Goal: Transaction & Acquisition: Purchase product/service

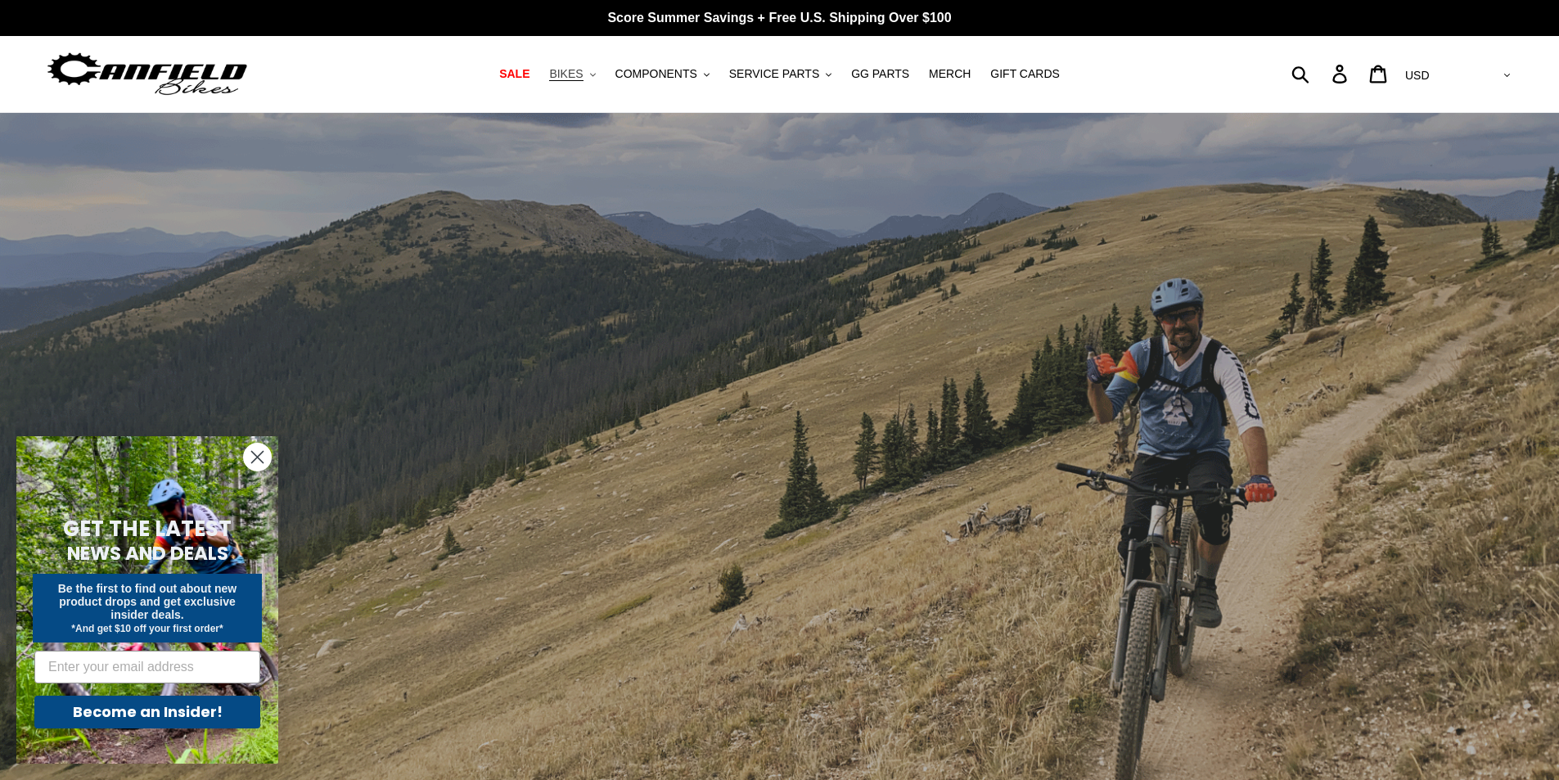
click at [583, 74] on span "BIKES" at bounding box center [566, 74] width 34 height 14
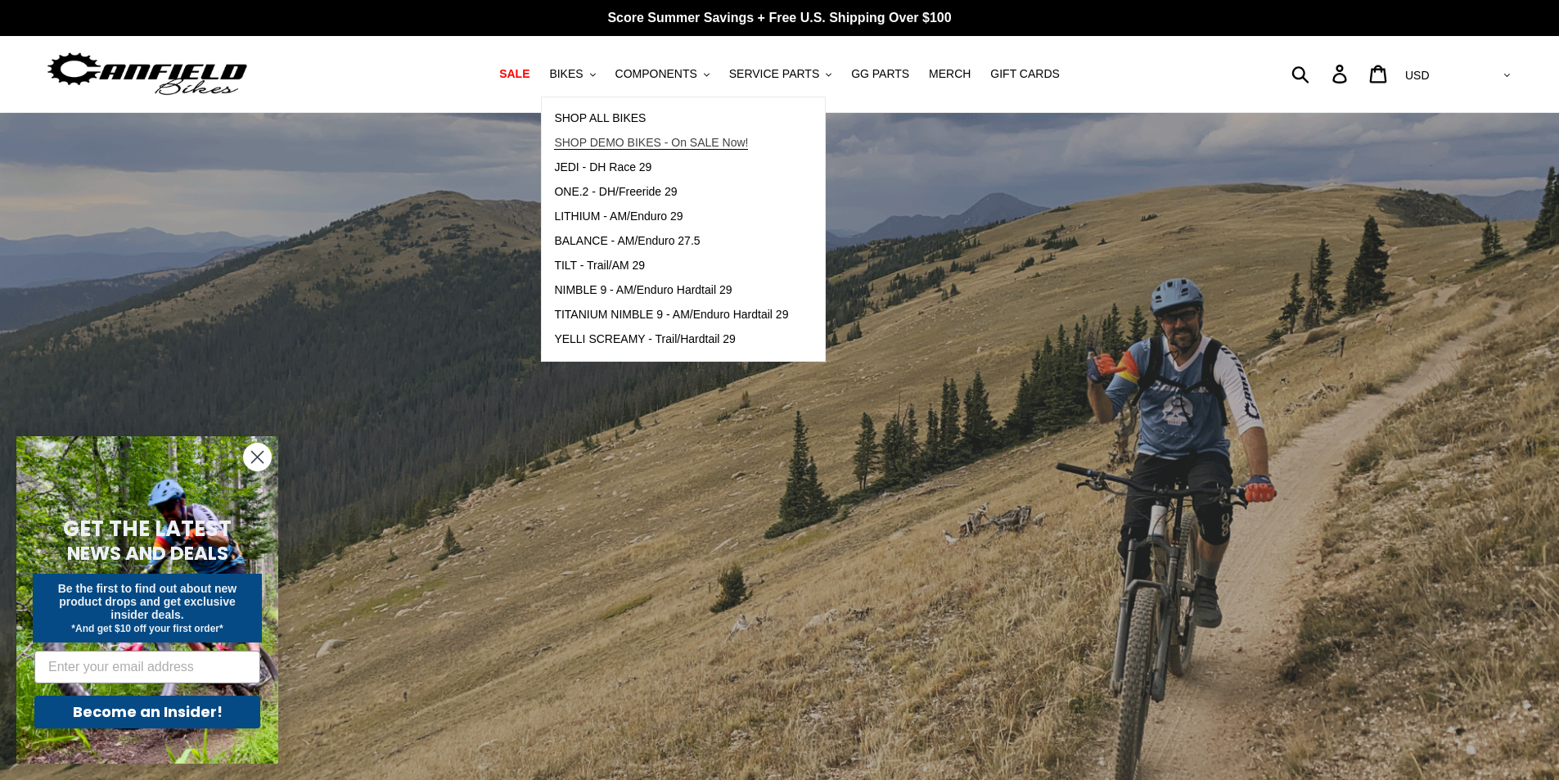
click at [620, 140] on span "SHOP DEMO BIKES - On SALE Now!" at bounding box center [651, 143] width 194 height 14
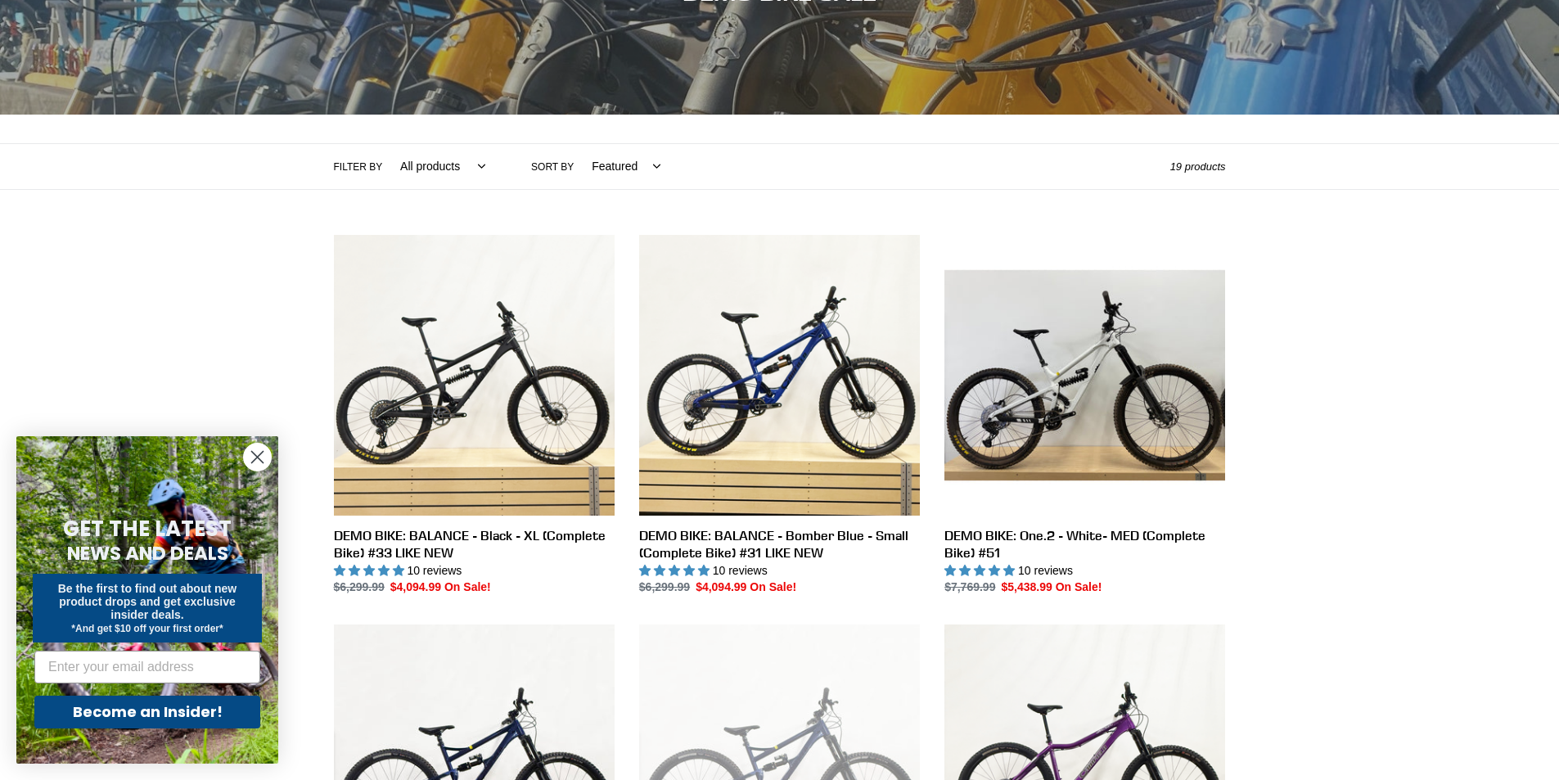
scroll to position [246, 0]
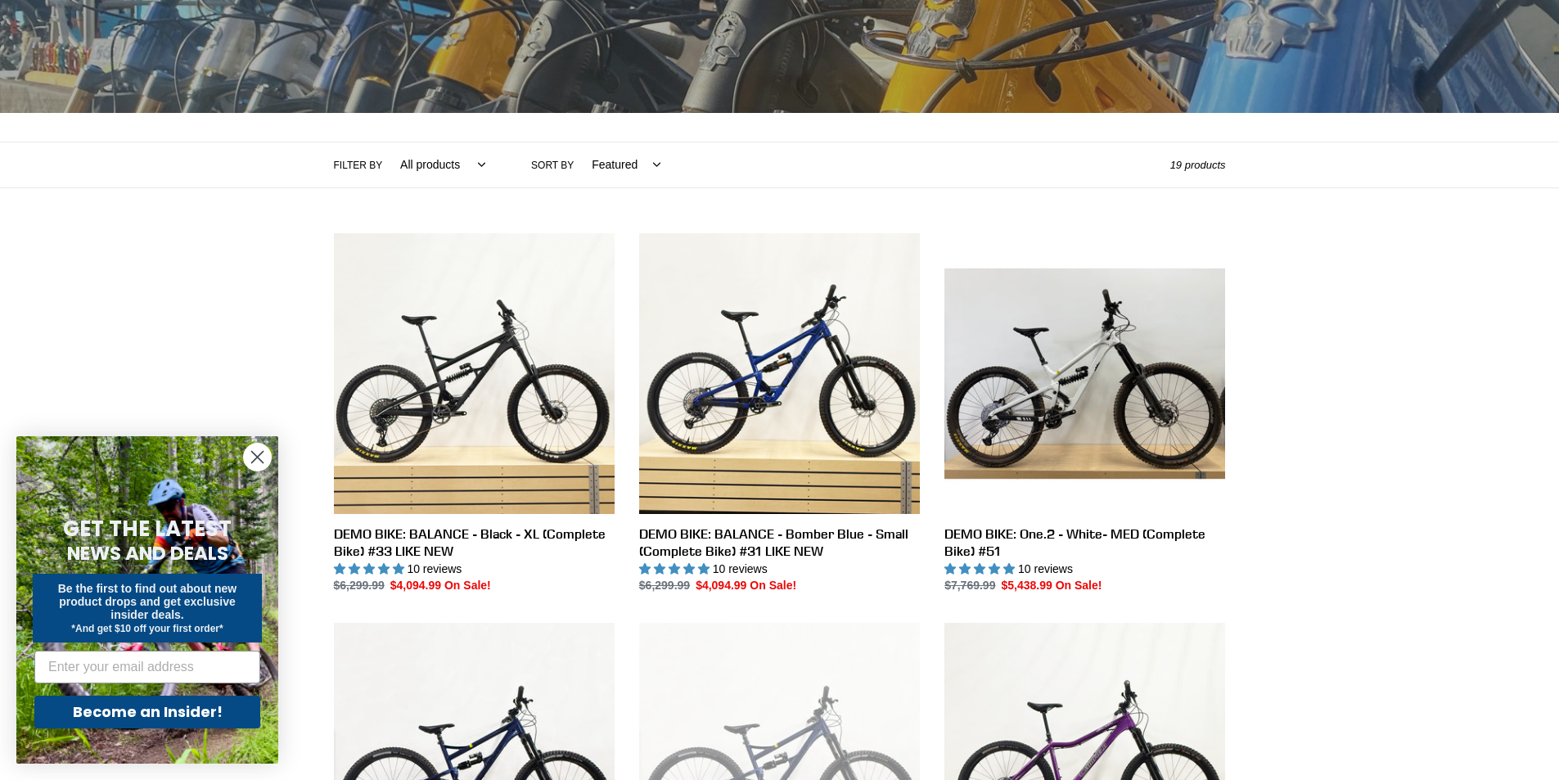
click at [250, 460] on circle "Close dialog" at bounding box center [257, 457] width 27 height 27
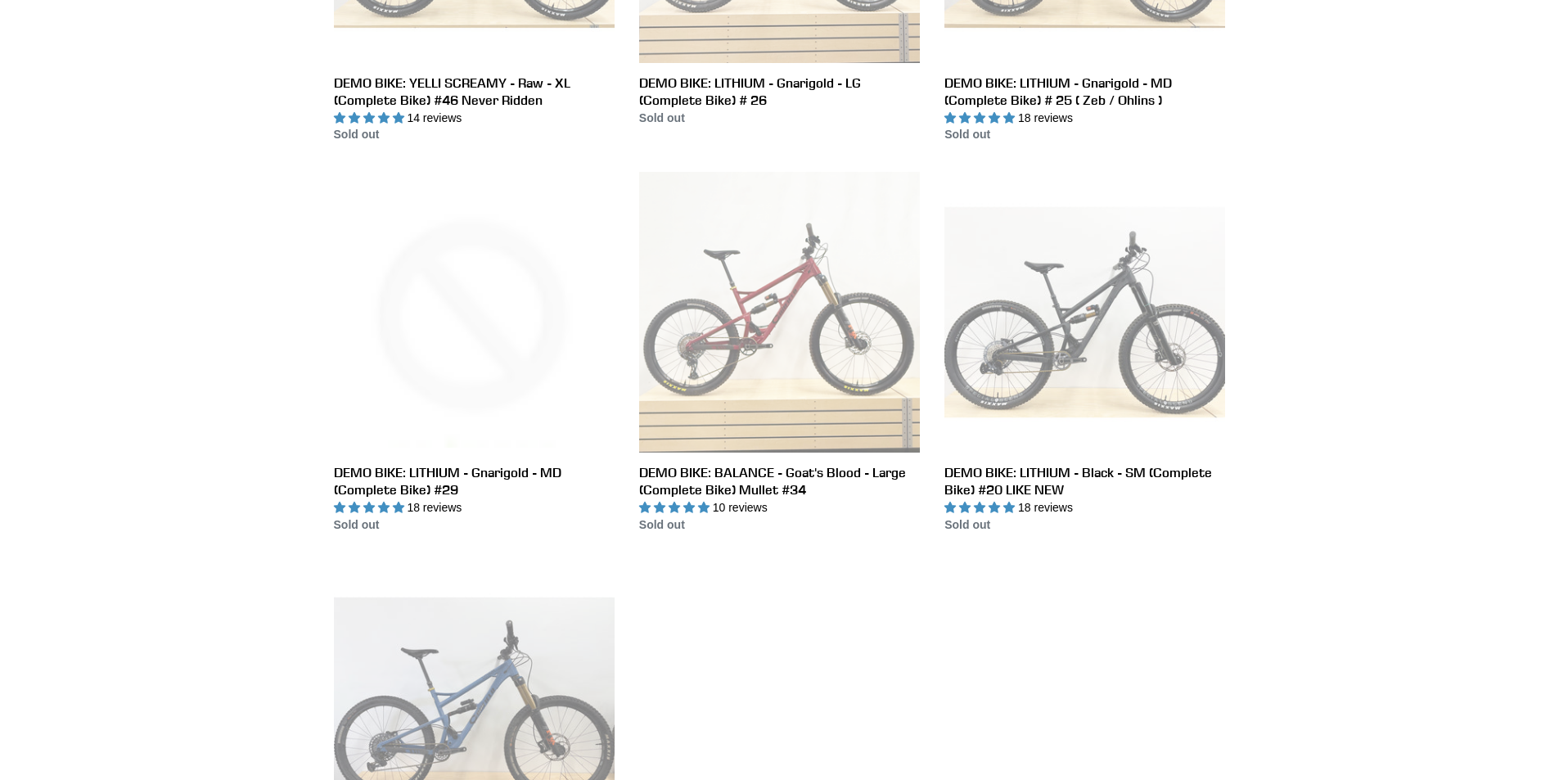
scroll to position [0, 0]
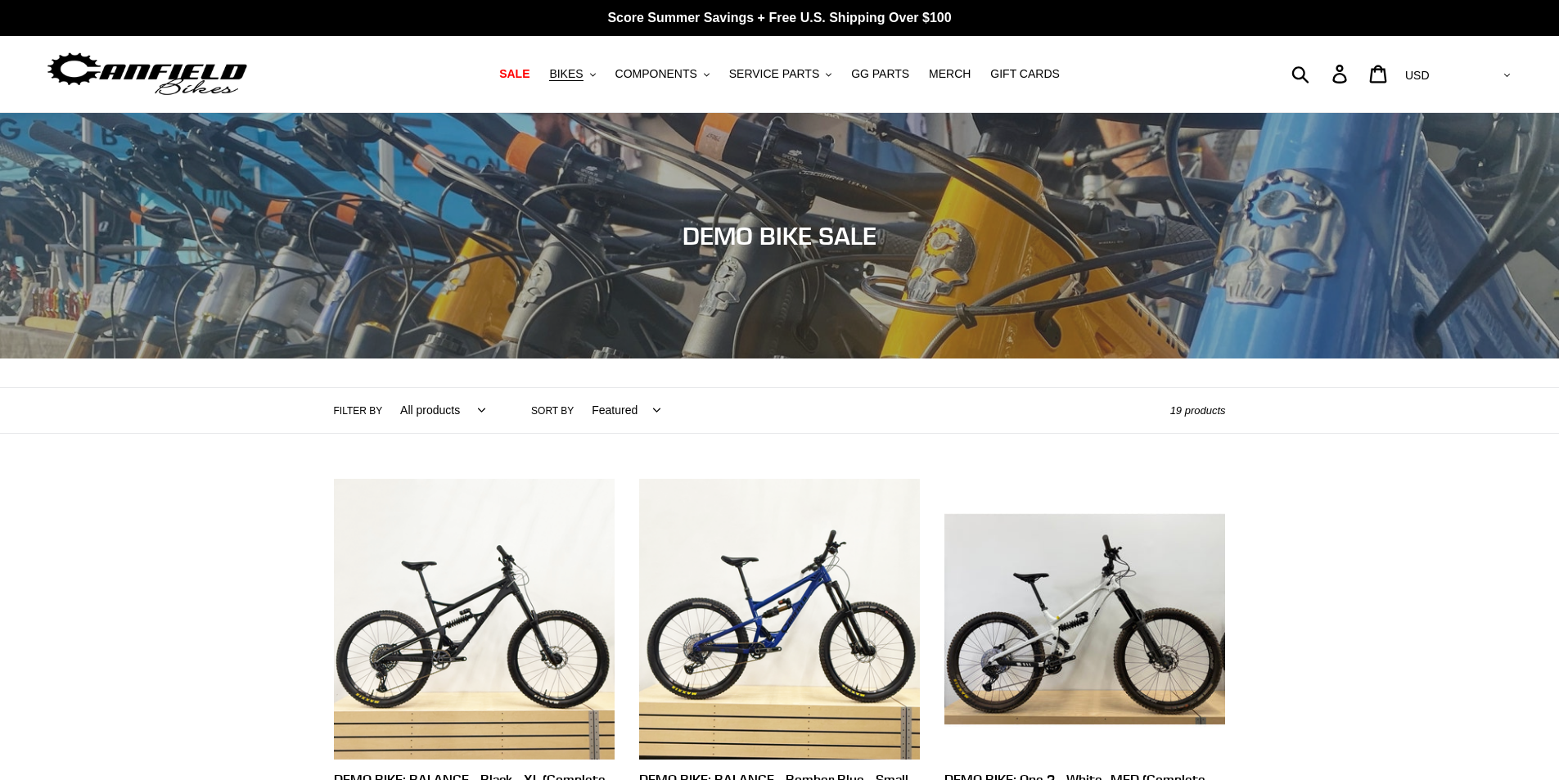
drag, startPoint x: 119, startPoint y: 389, endPoint x: 435, endPoint y: 57, distance: 457.3
click at [583, 79] on span "BIKES" at bounding box center [566, 74] width 34 height 14
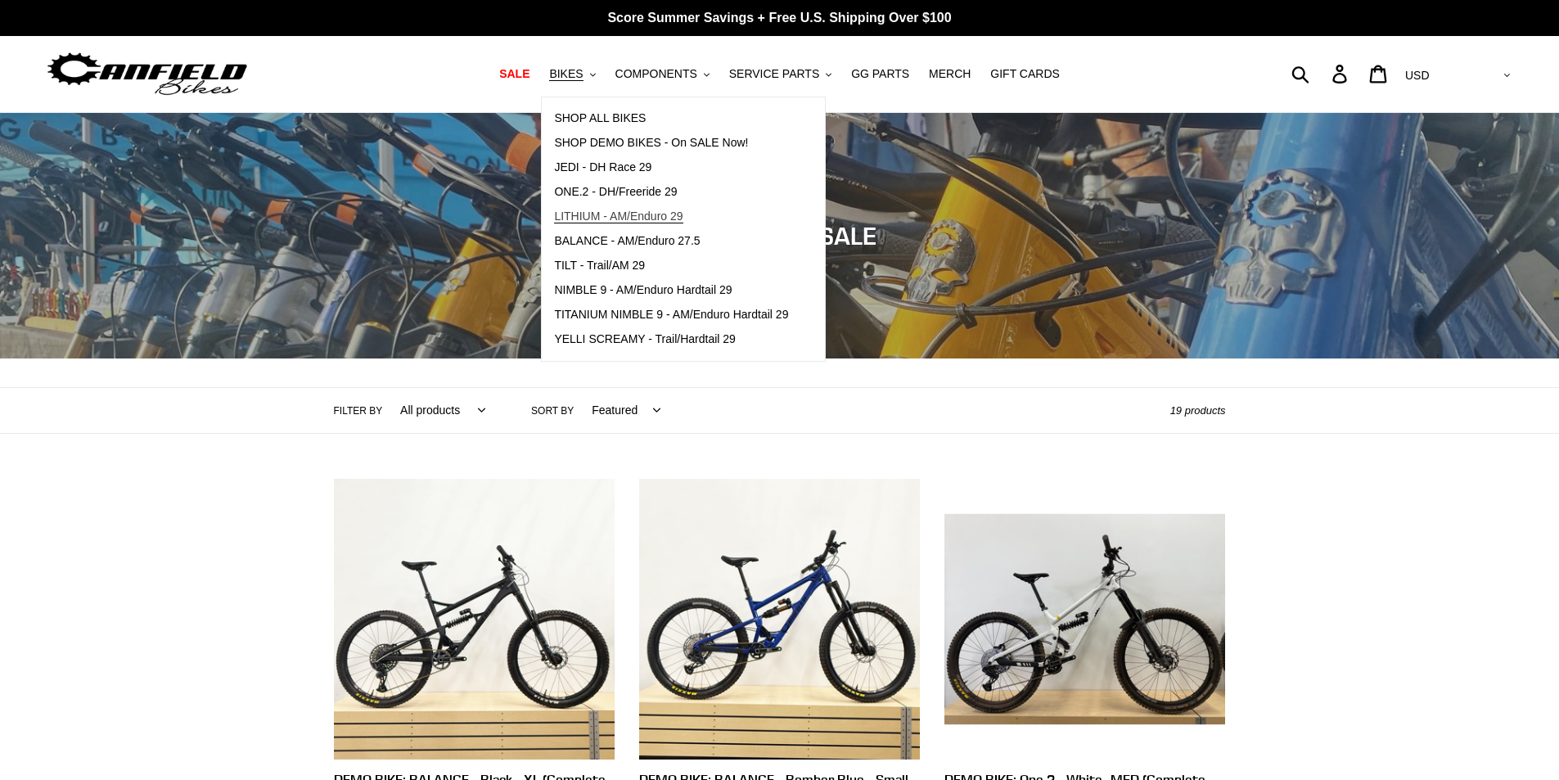
click at [673, 214] on span "LITHIUM - AM/Enduro 29" at bounding box center [618, 217] width 128 height 14
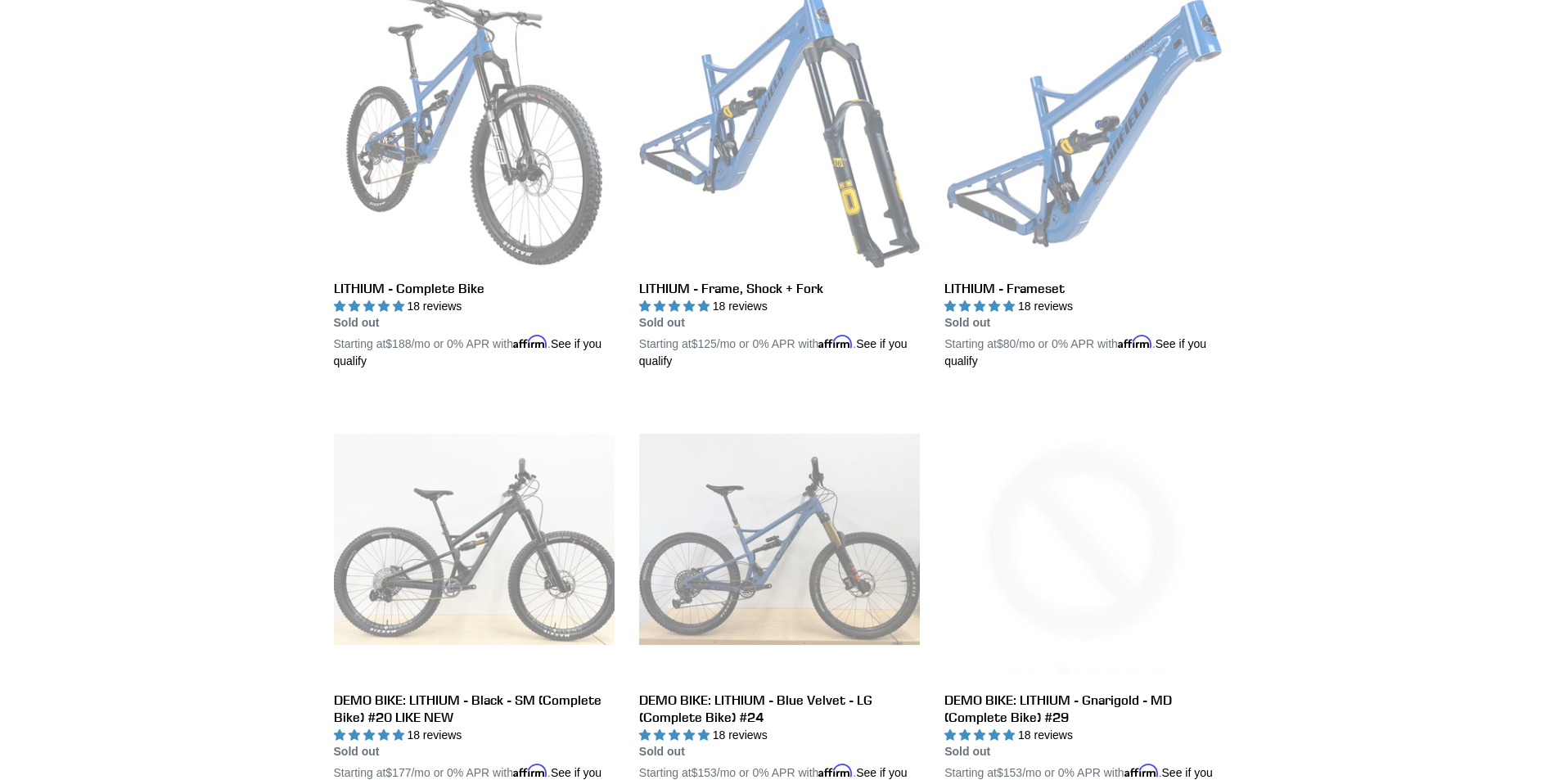
scroll to position [327, 0]
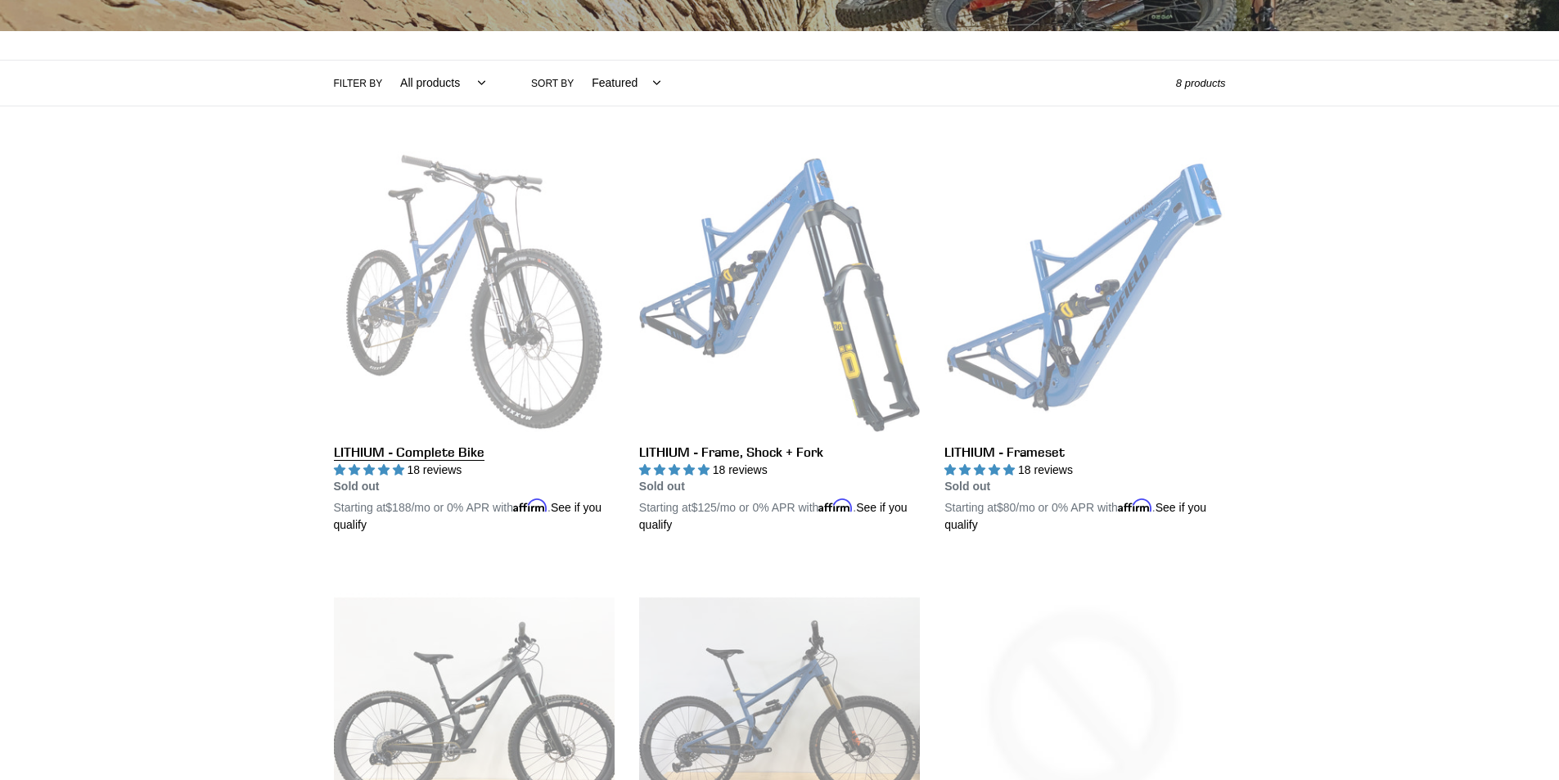
click at [506, 321] on link "LITHIUM - Complete Bike" at bounding box center [474, 342] width 281 height 383
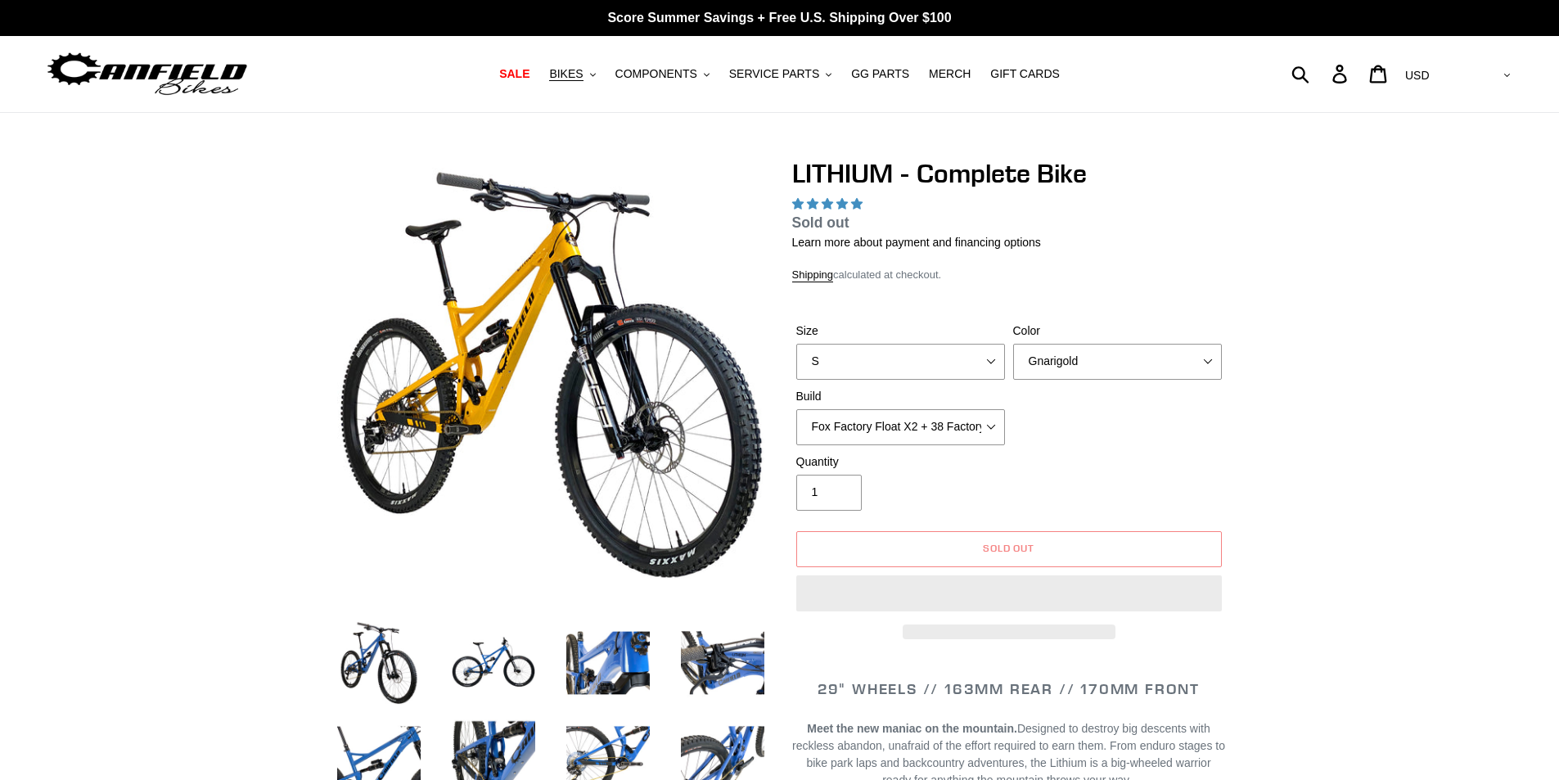
select select "highest-rating"
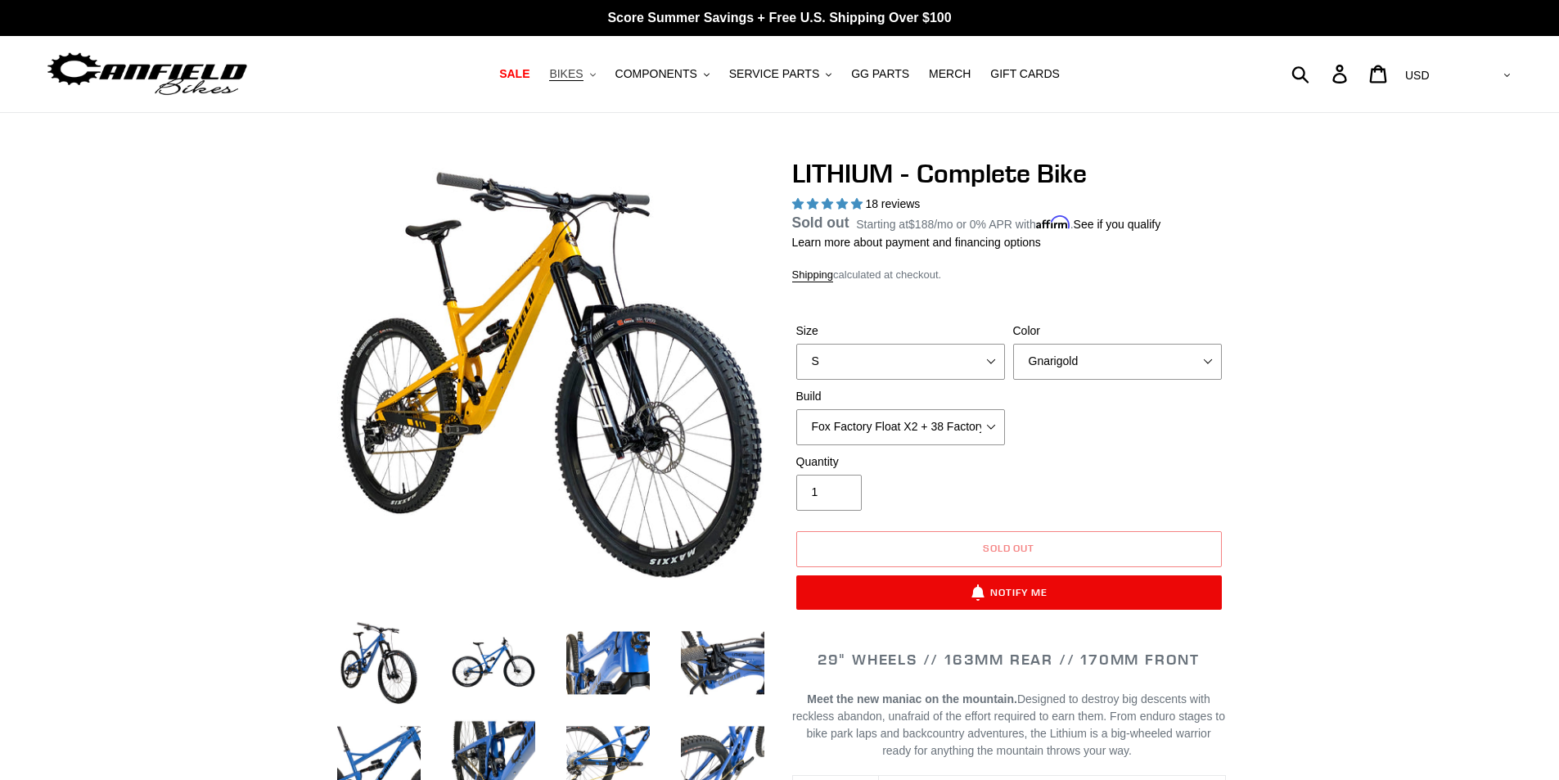
click at [603, 79] on button "BIKES .cls-1{fill:#231f20}" at bounding box center [572, 74] width 62 height 22
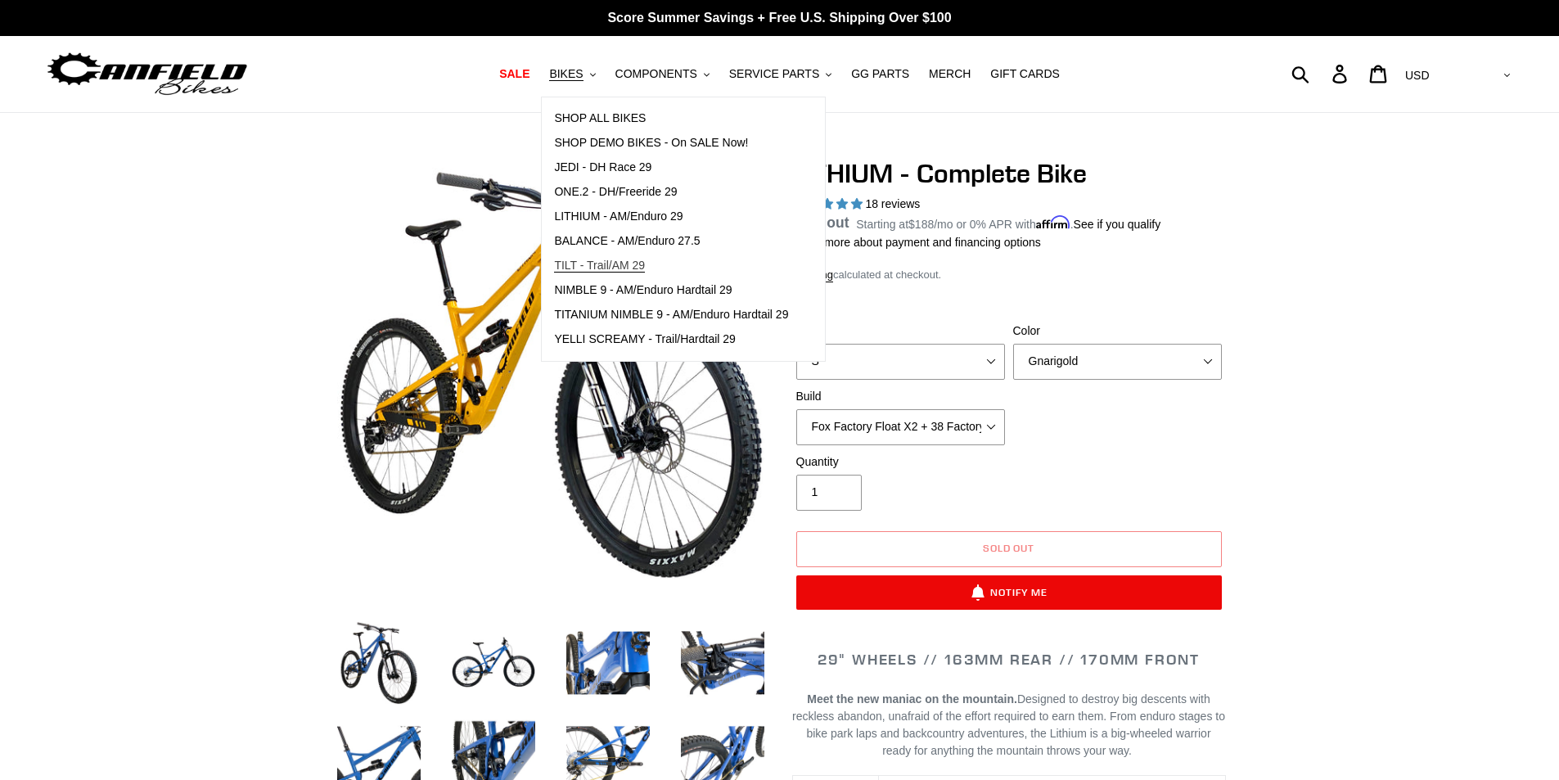
click at [615, 269] on span "TILT - Trail/AM 29" at bounding box center [599, 266] width 91 height 14
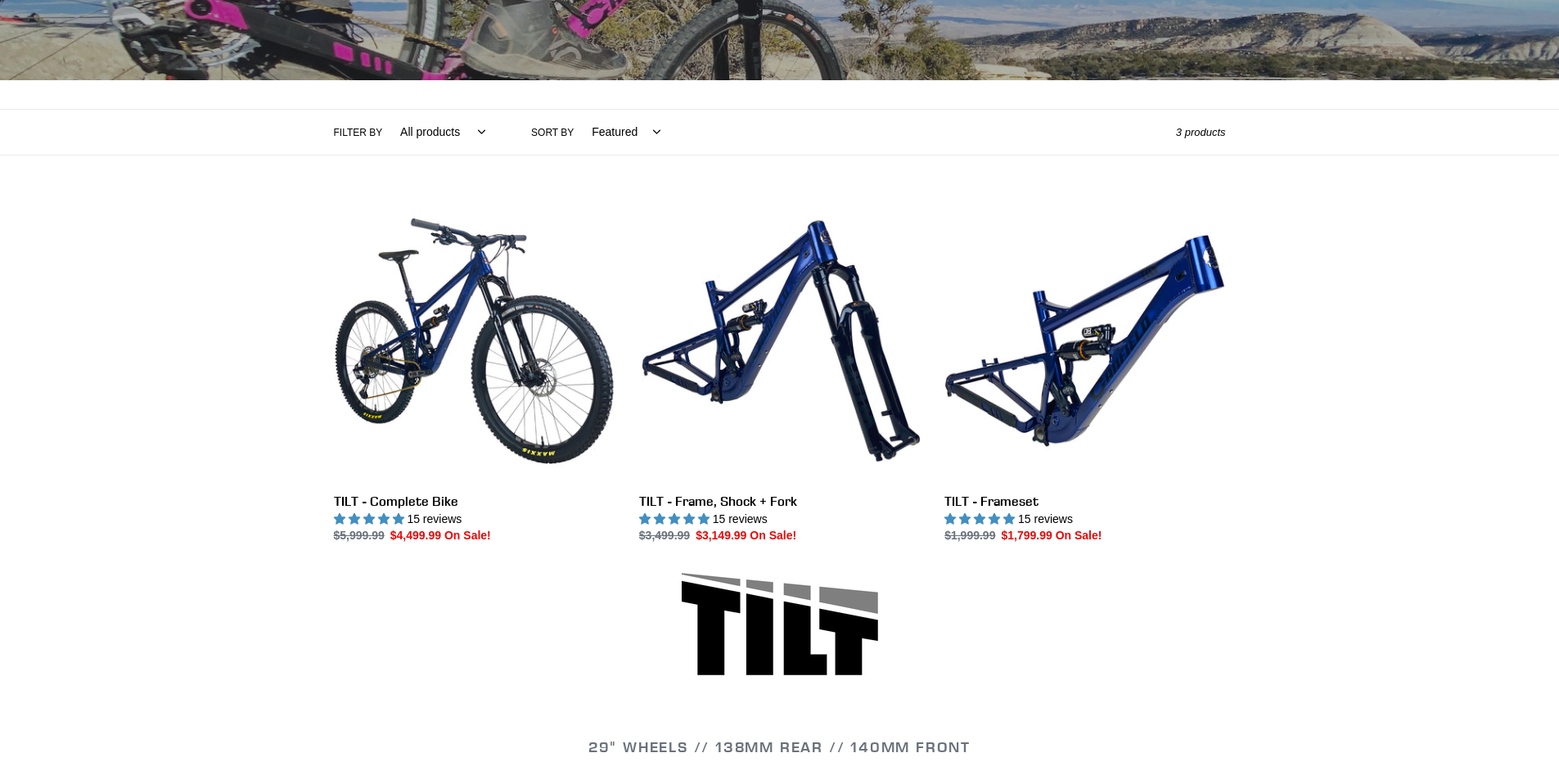
scroll to position [409, 0]
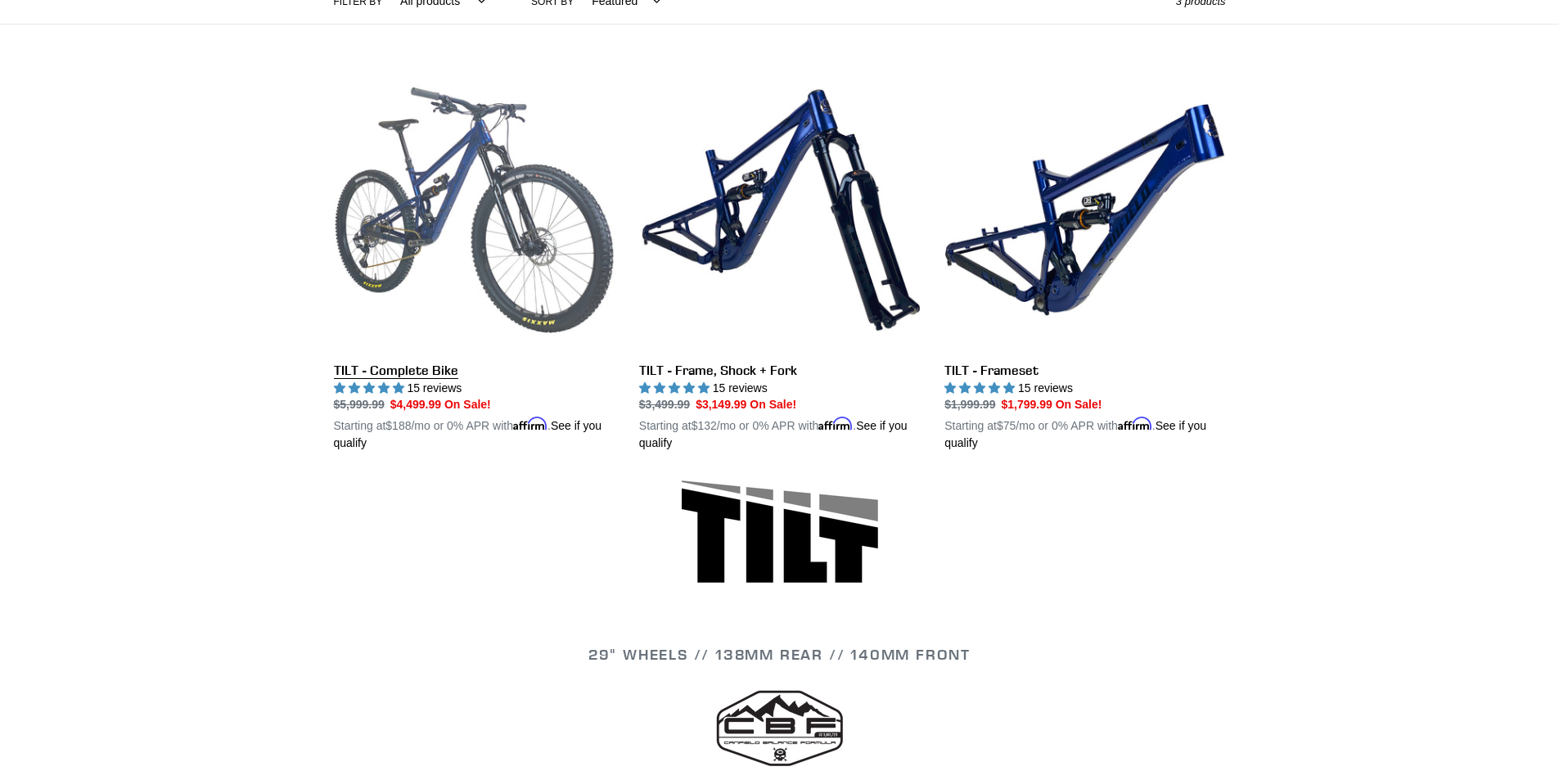
click at [366, 255] on link "TILT - Complete Bike" at bounding box center [474, 261] width 281 height 383
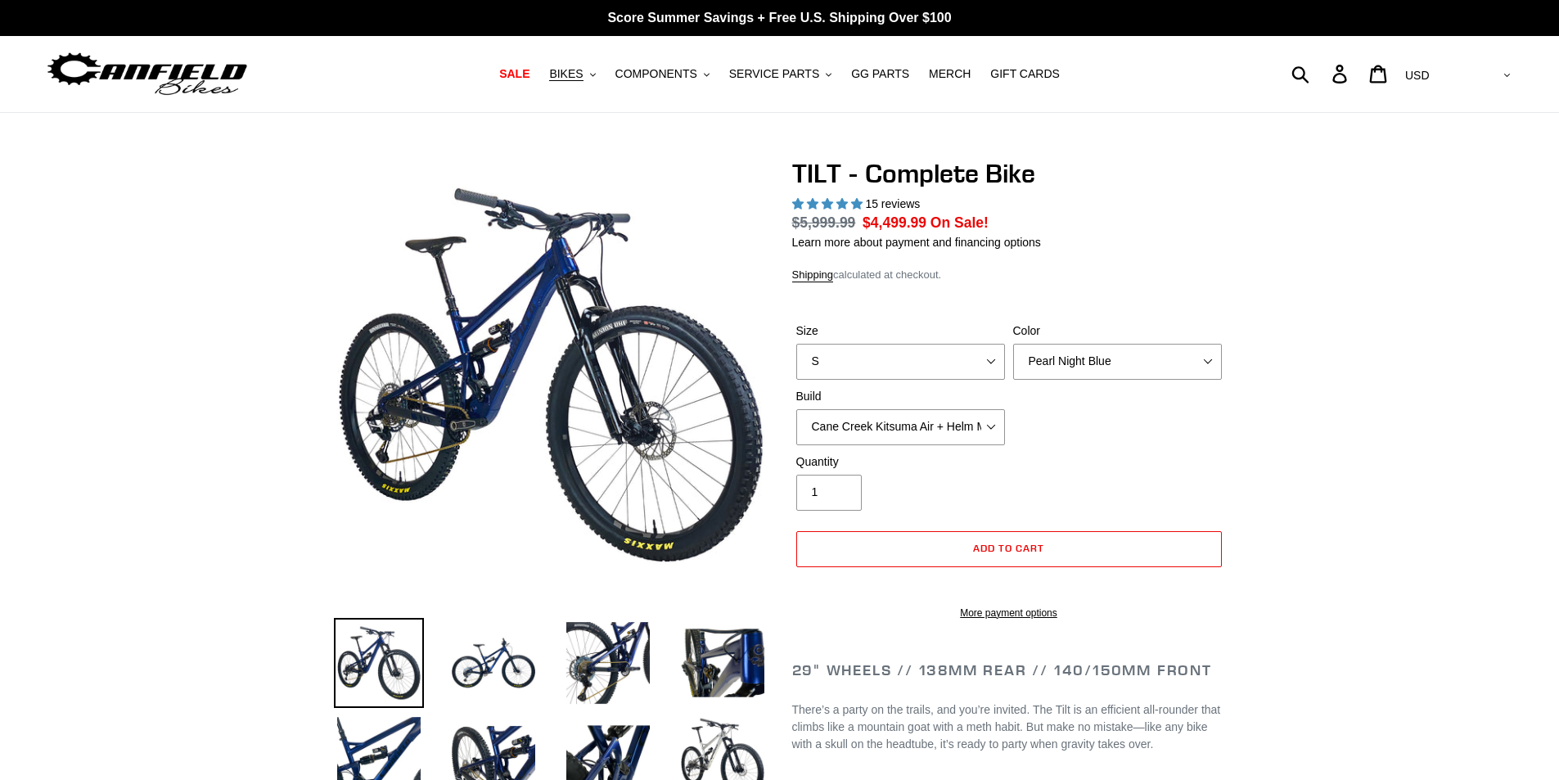
select select "highest-rating"
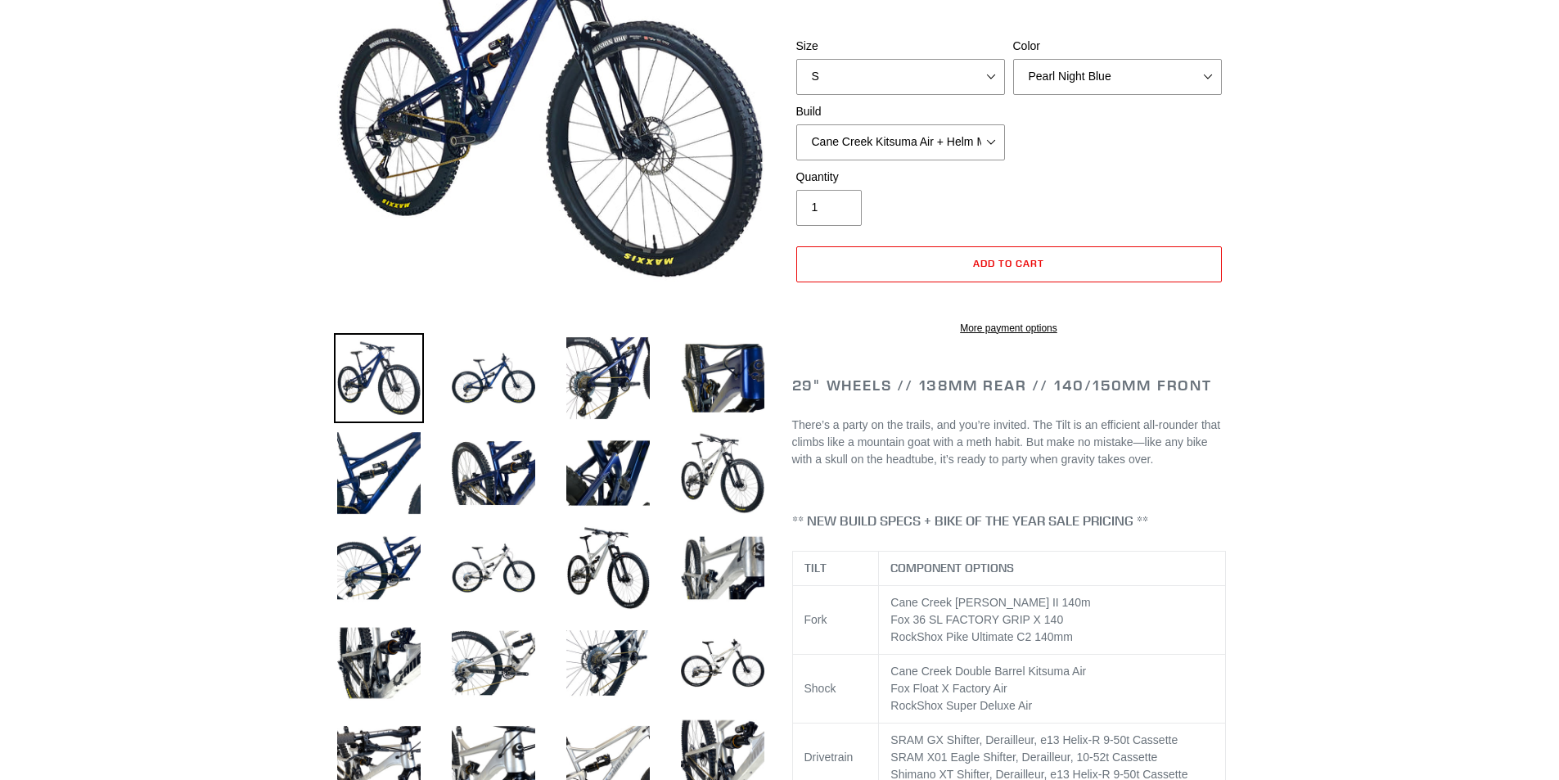
scroll to position [327, 0]
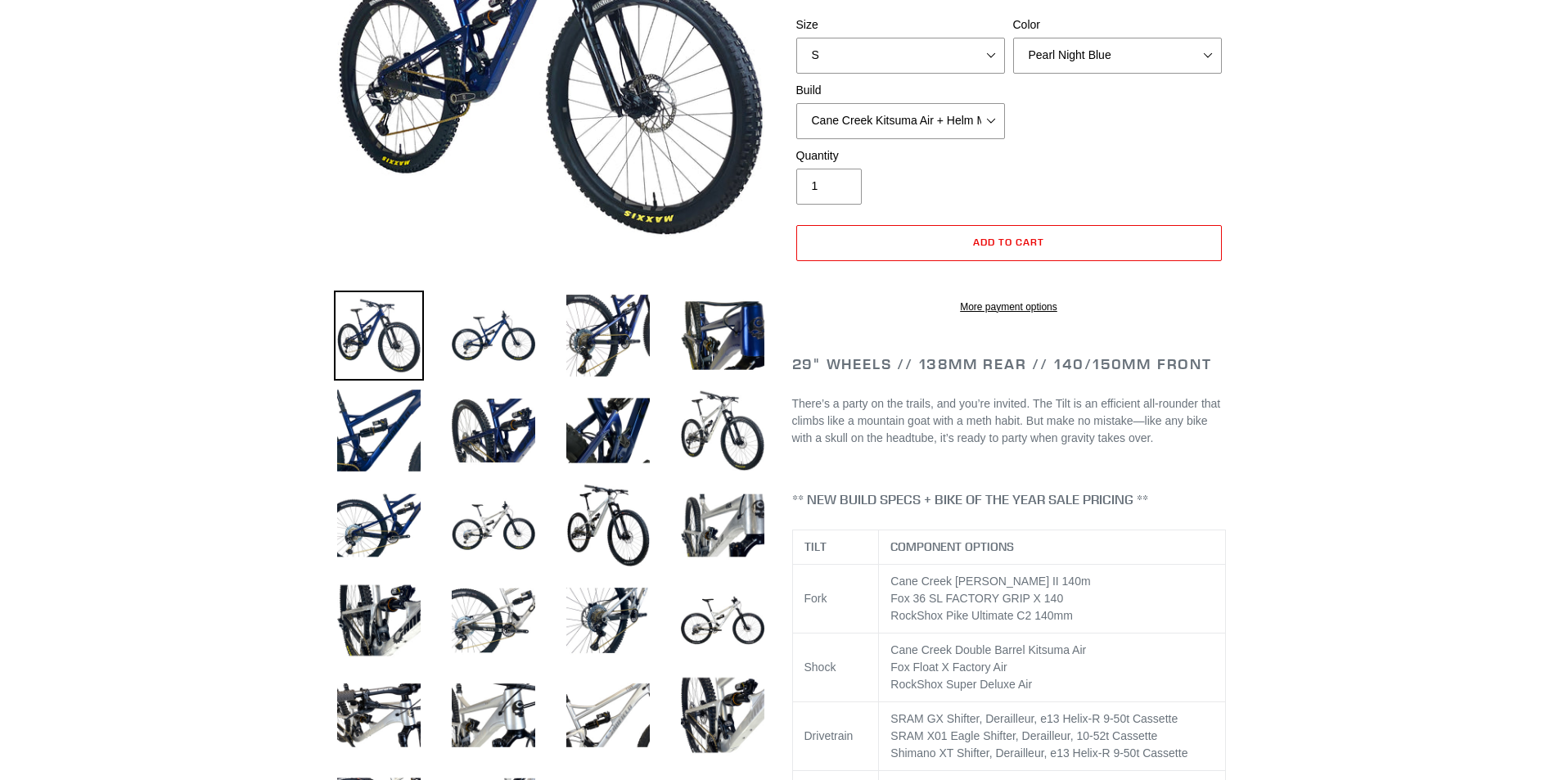
drag, startPoint x: 502, startPoint y: 323, endPoint x: 543, endPoint y: 323, distance: 40.9
click at [503, 323] on img at bounding box center [493, 336] width 90 height 90
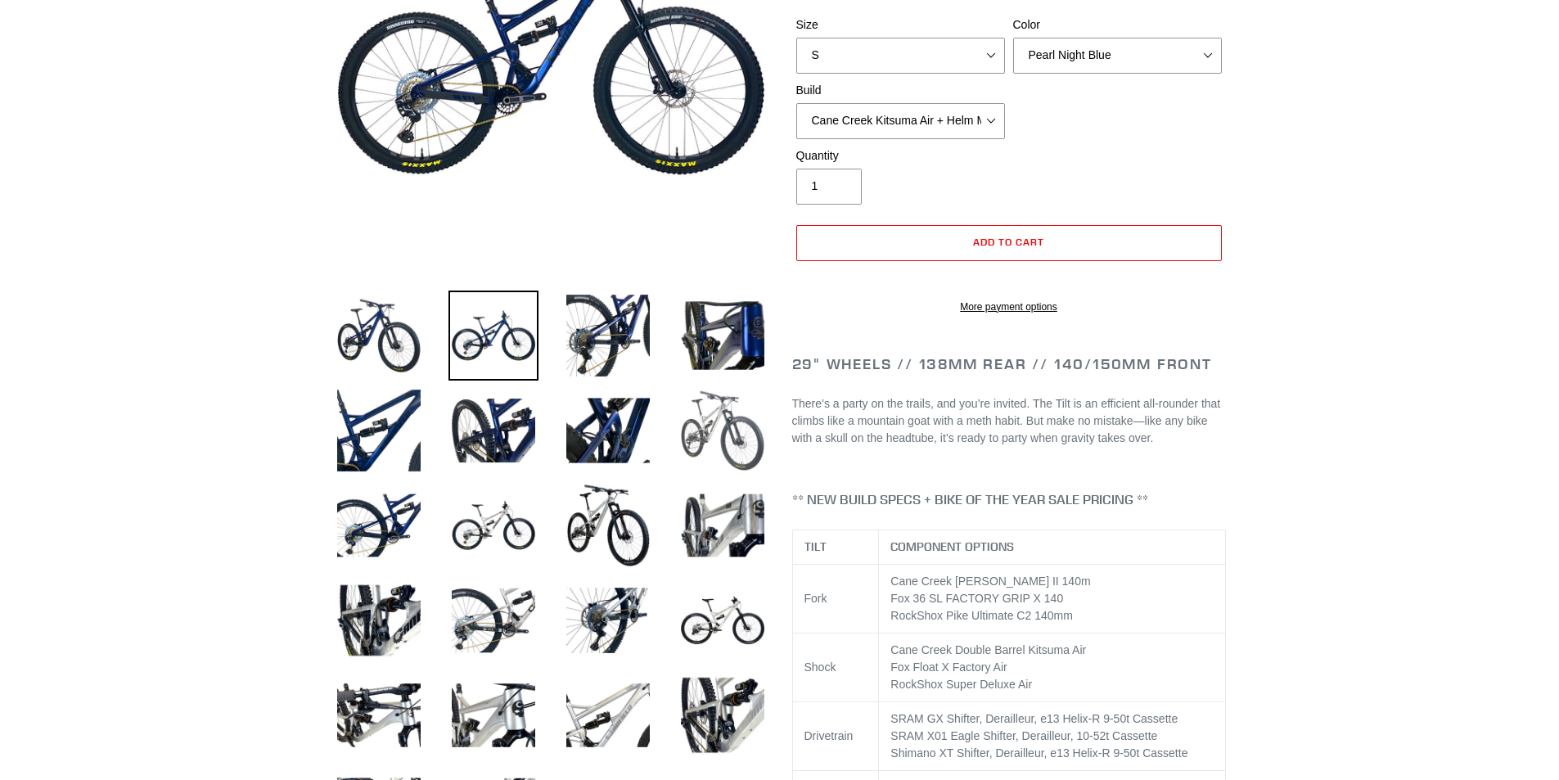
click at [718, 418] on img at bounding box center [723, 430] width 90 height 90
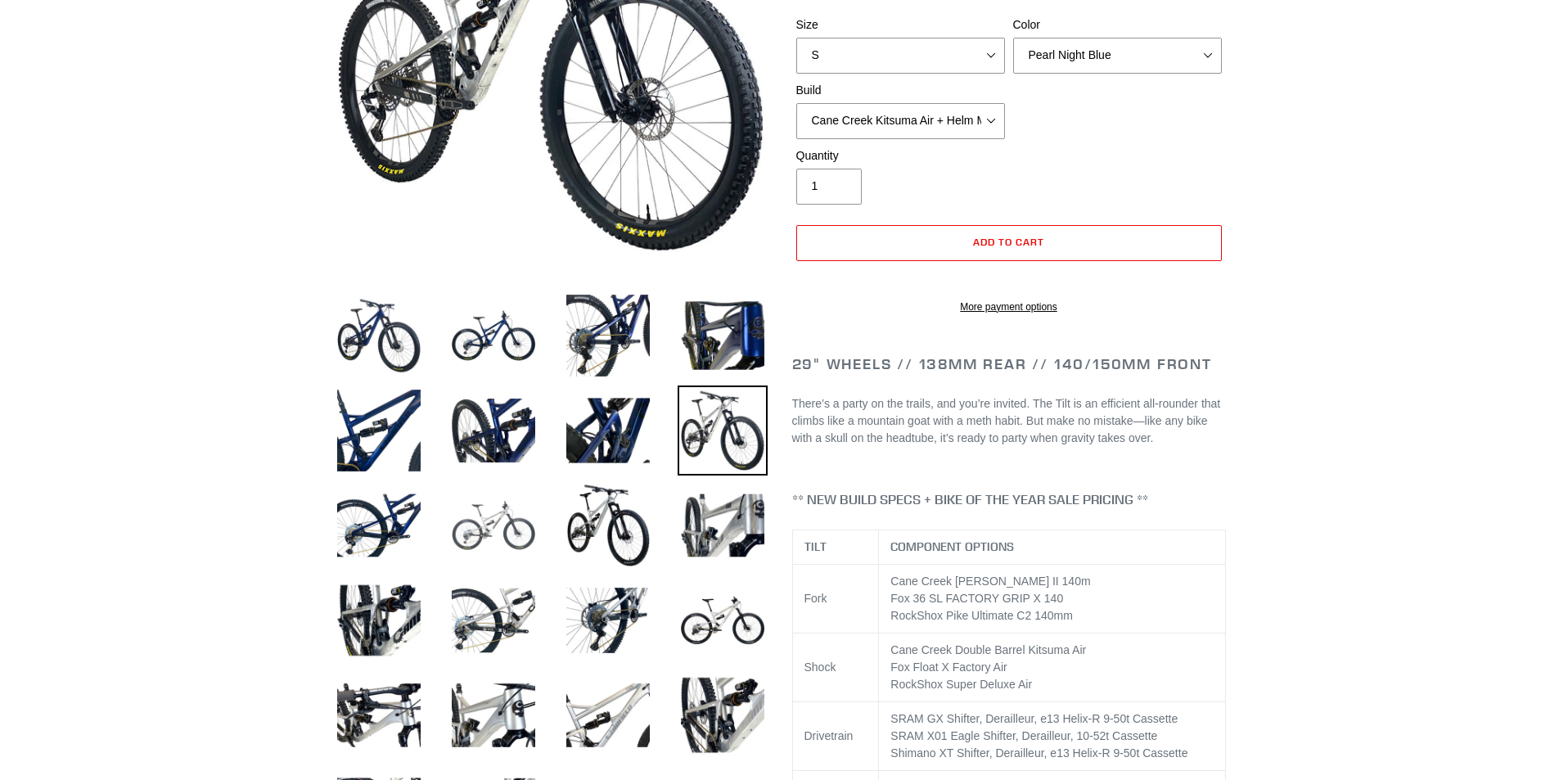
click at [515, 530] on img at bounding box center [493, 525] width 90 height 90
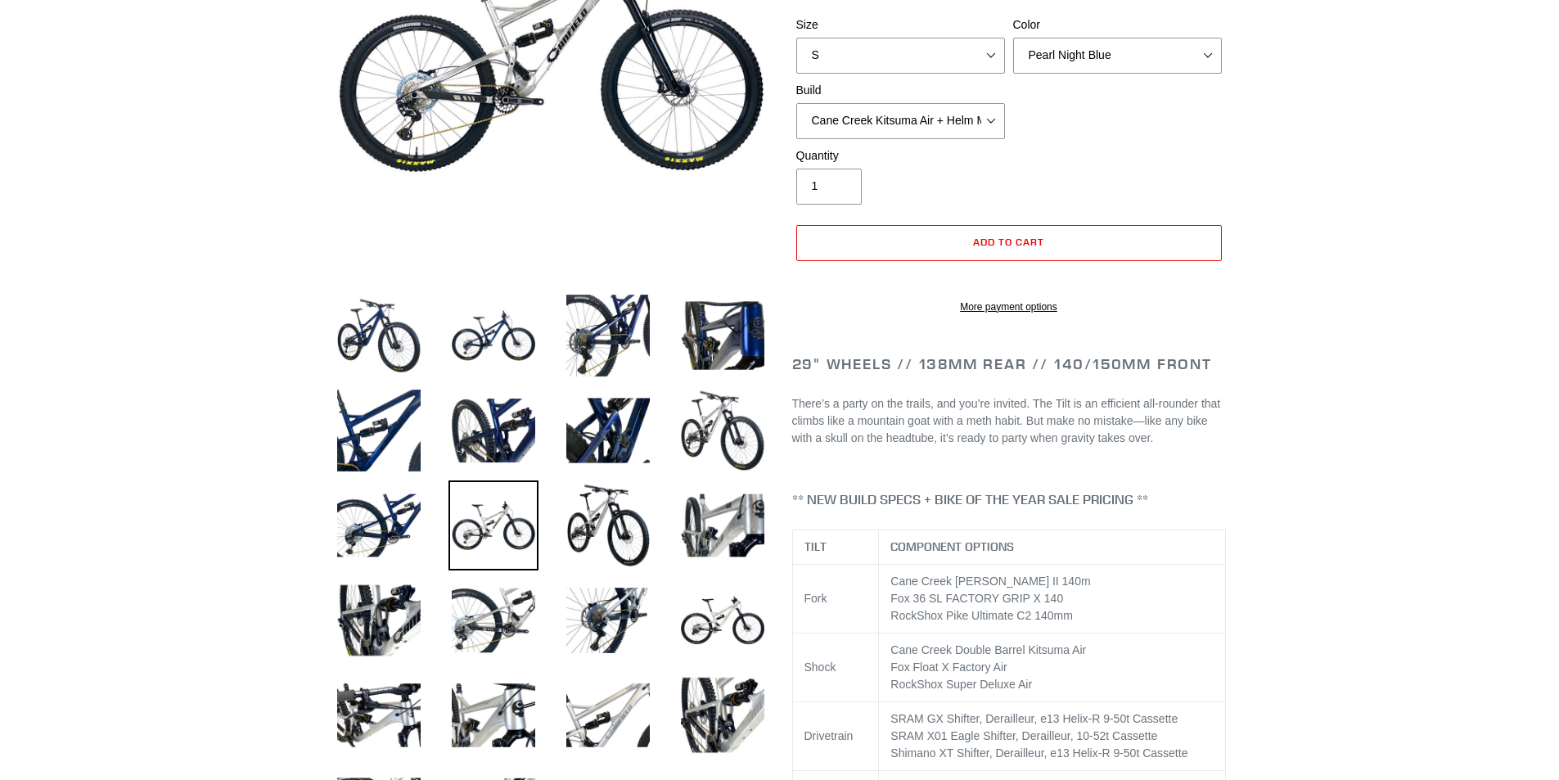
scroll to position [0, 0]
